Goal: Find contact information: Find contact information

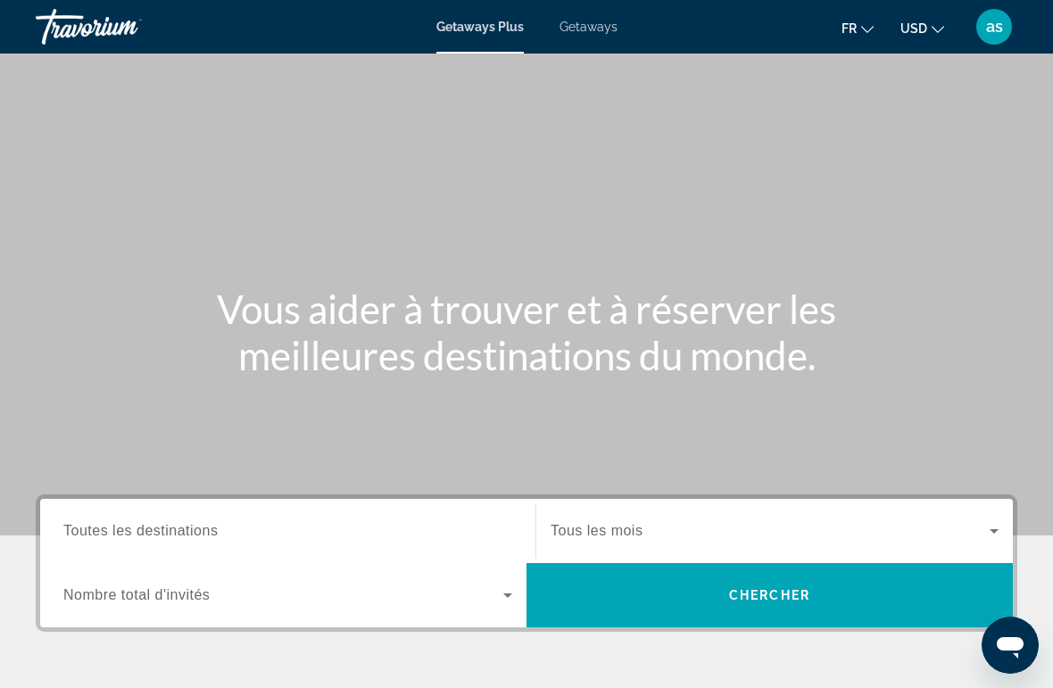
click at [1006, 25] on div "as" at bounding box center [995, 27] width 36 height 36
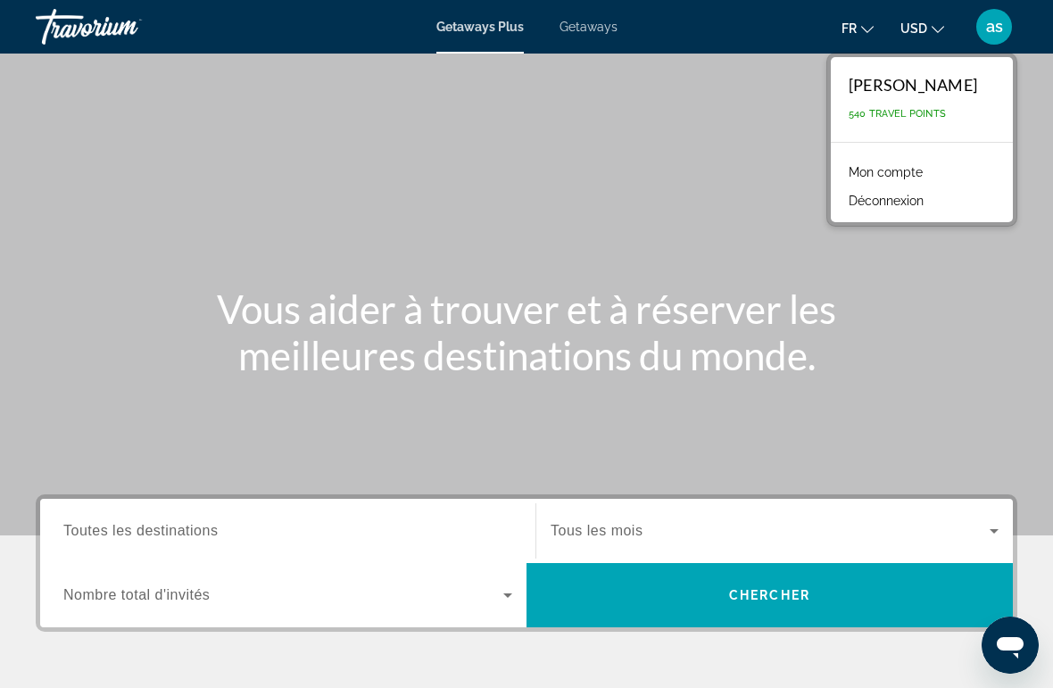
click at [919, 113] on span "540 Travel Points" at bounding box center [897, 114] width 97 height 12
click at [934, 39] on button "USD USD ($) MXN (Mex$) CAD (Can$) GBP (£) EUR (€) AUD (A$) NZD (NZ$) CNY (CN¥)" at bounding box center [923, 28] width 44 height 26
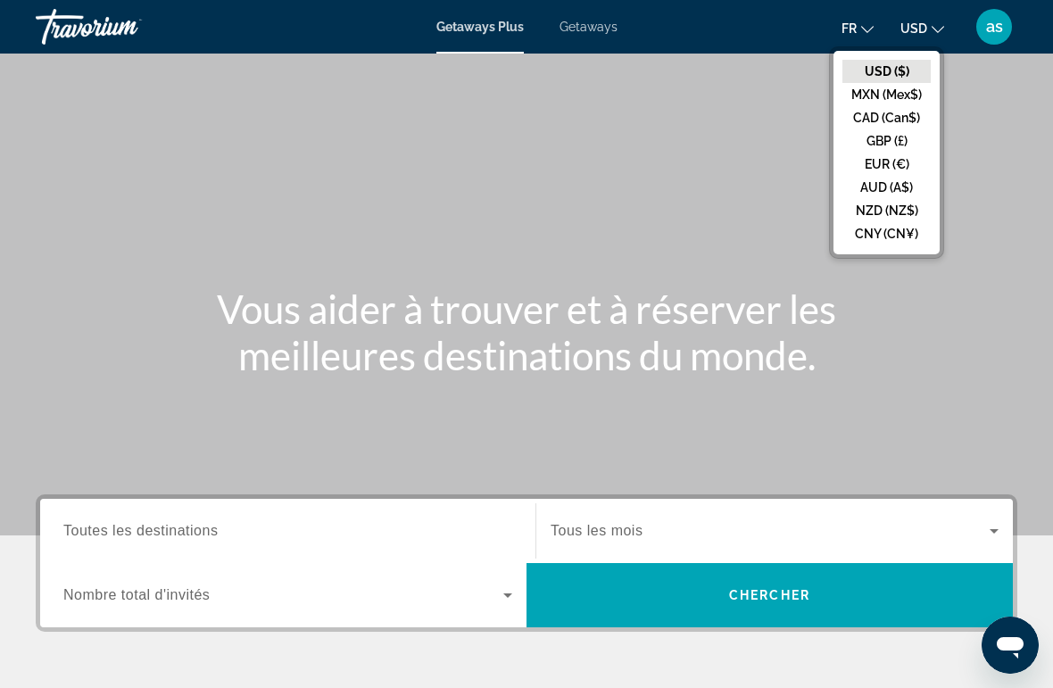
click at [897, 165] on button "EUR (€)" at bounding box center [887, 164] width 88 height 23
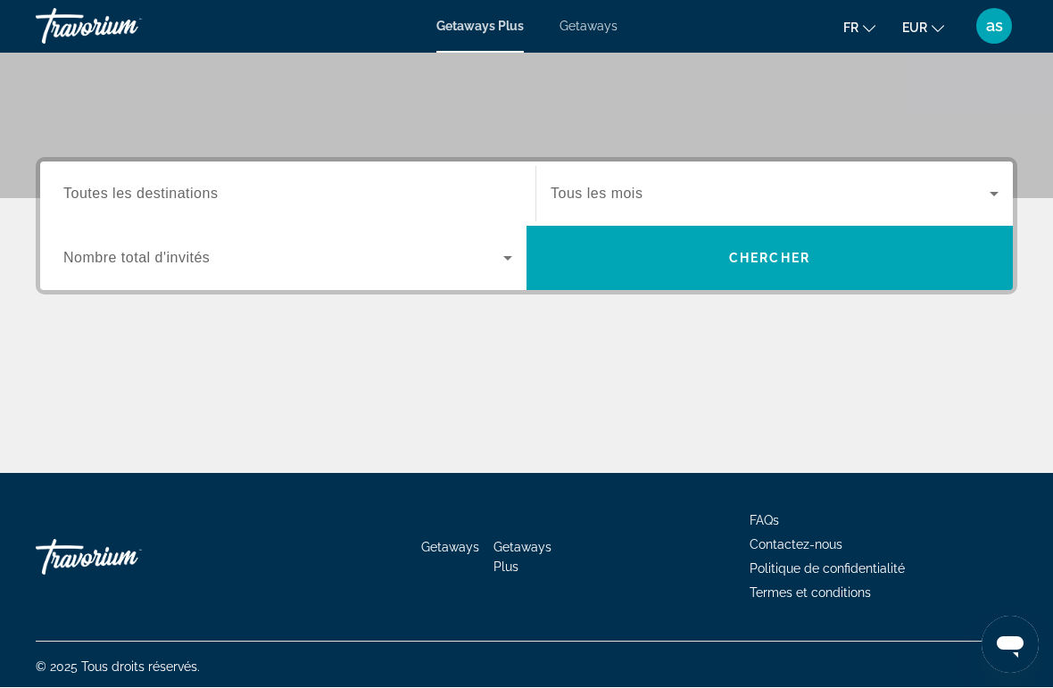
scroll to position [341, 0]
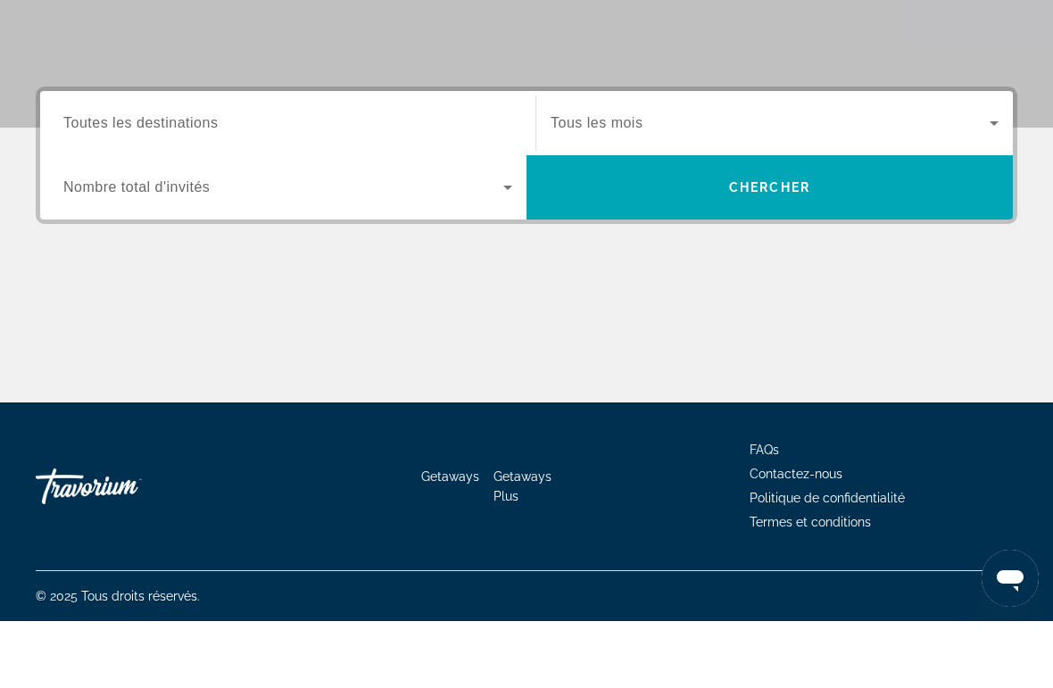
click at [826, 534] on span "Contactez-nous" at bounding box center [796, 541] width 93 height 14
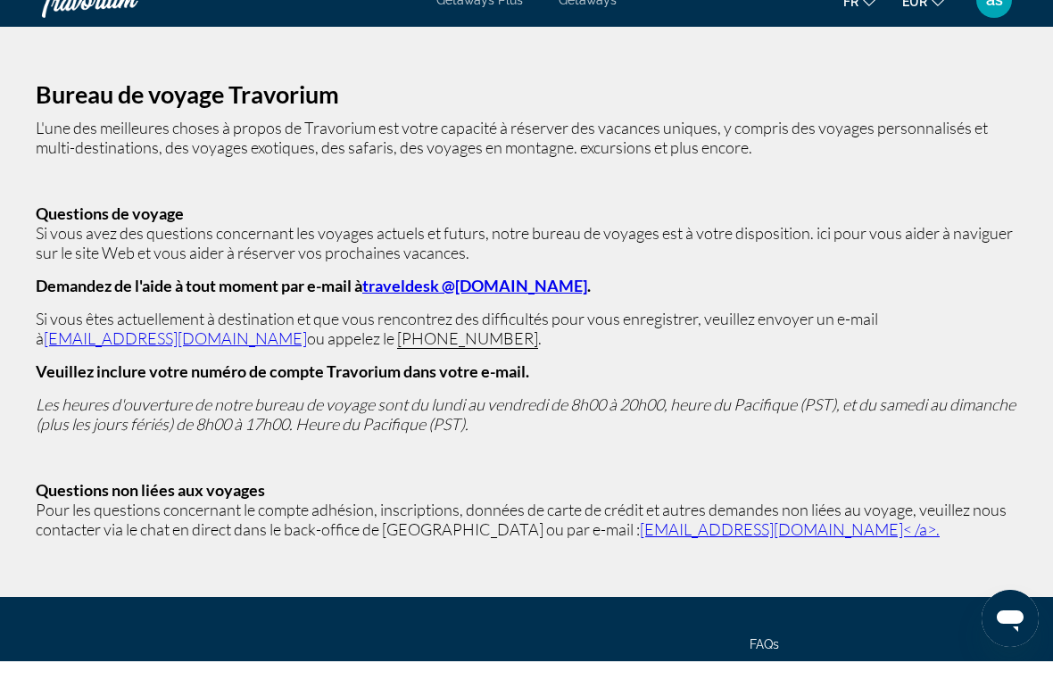
click at [518, 303] on link "traveldesk @[DOMAIN_NAME]" at bounding box center [474, 313] width 225 height 20
